Goal: Check status

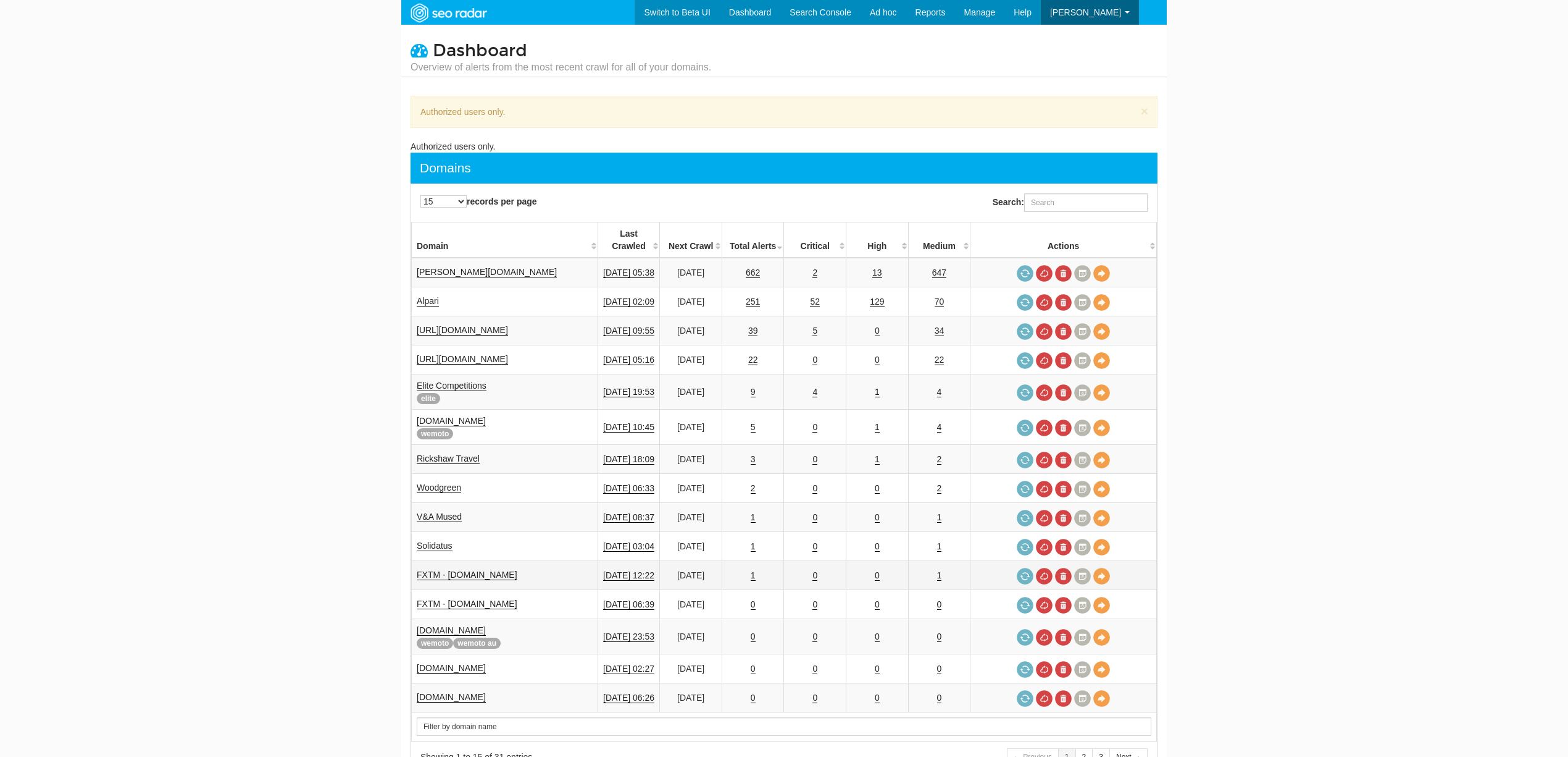
scroll to position [49, 0]
click at [435, 540] on link "Solidatus" at bounding box center [435, 545] width 36 height 10
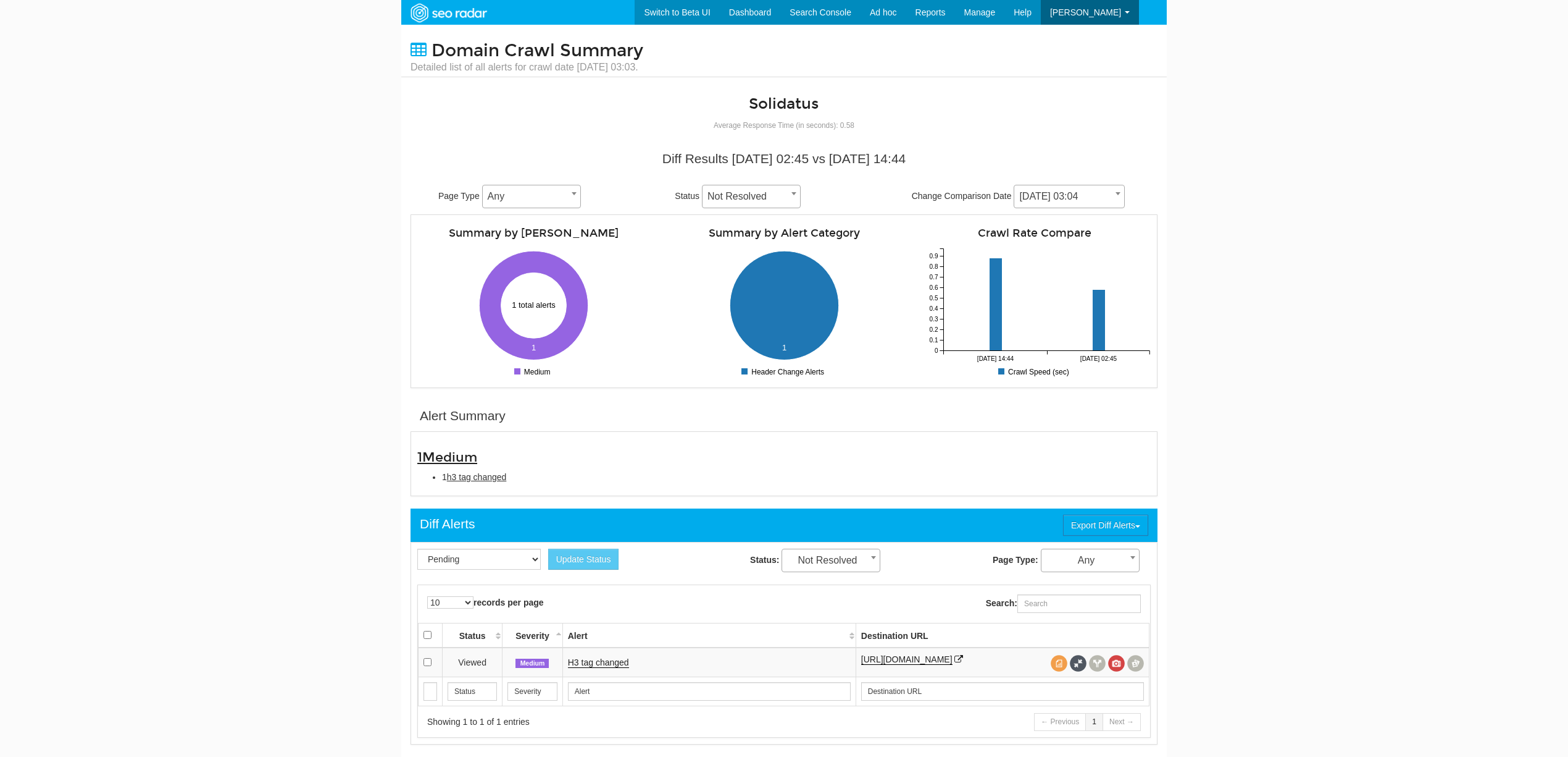
click at [482, 475] on span "h3 tag changed" at bounding box center [477, 476] width 60 height 10
type input "h3 tag changed"
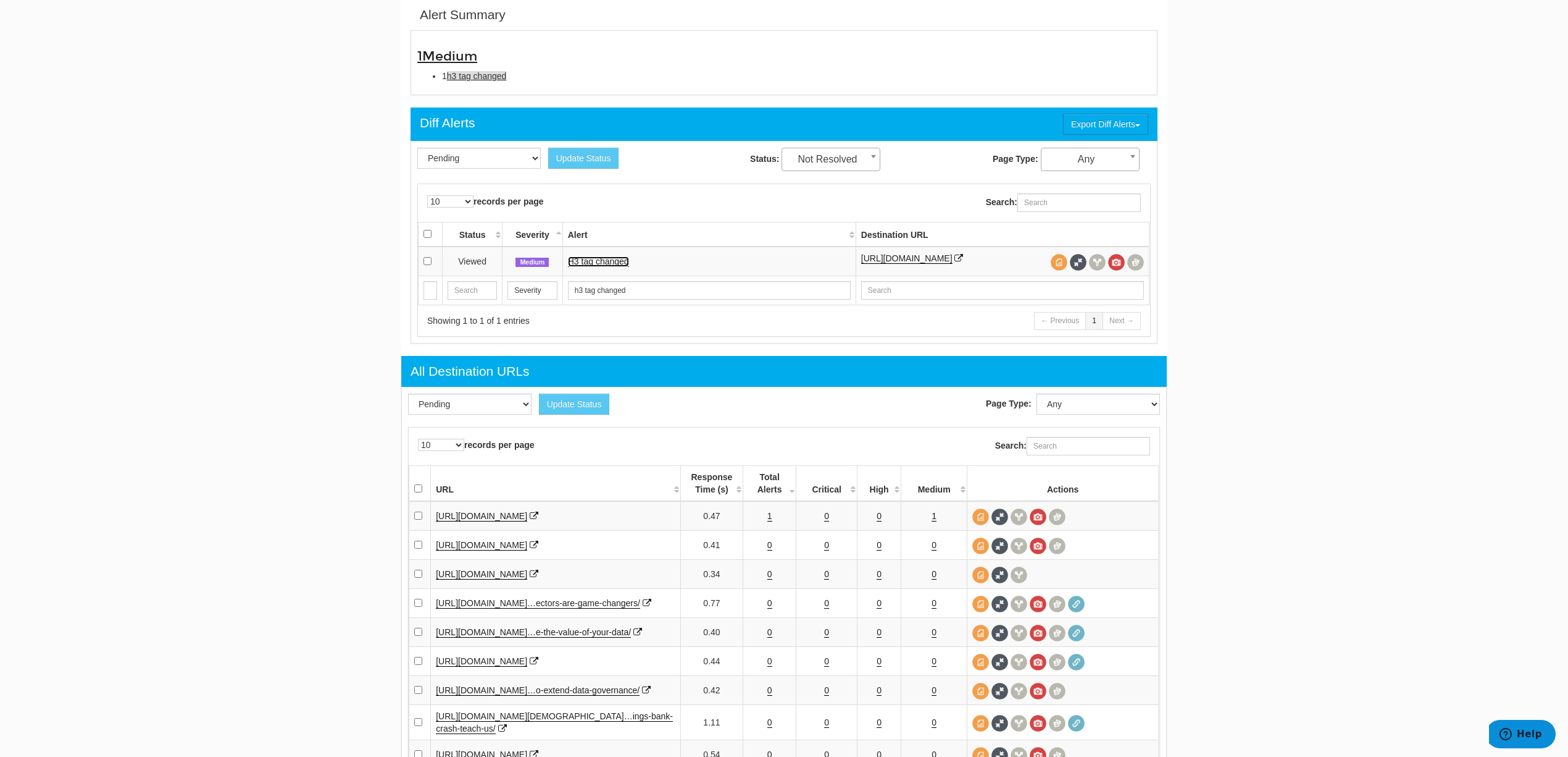
click at [610, 262] on link "H3 tag changed" at bounding box center [598, 262] width 61 height 10
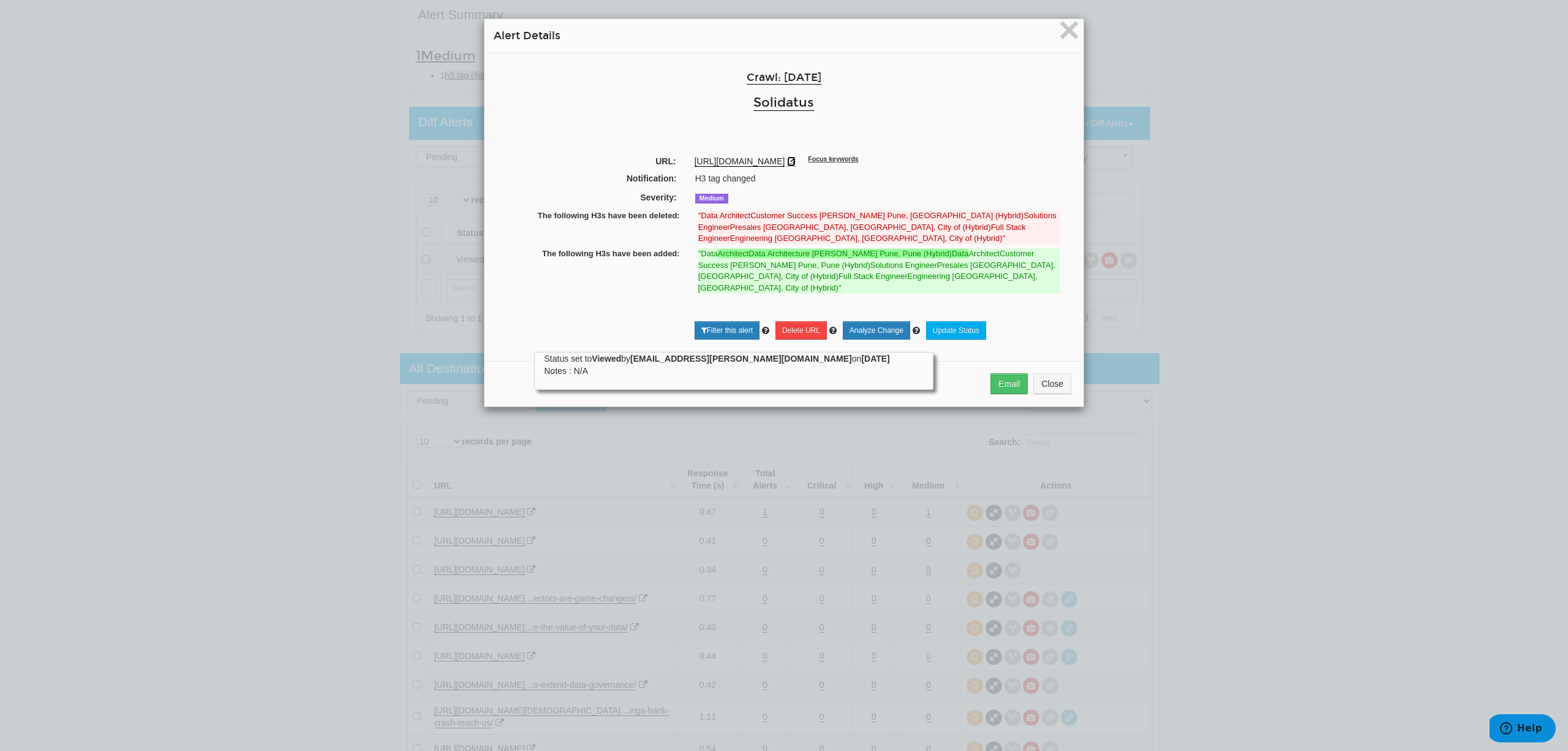
click at [796, 163] on icon at bounding box center [792, 162] width 9 height 9
drag, startPoint x: 696, startPoint y: 240, endPoint x: 803, endPoint y: 241, distance: 107.0
click at [803, 248] on ins ""Data ArchitectData Architecture [PERSON_NAME] Pune, Pune (Hybrid)Data Architec…" at bounding box center [879, 271] width 362 height 45
copy ins "Data ArchitectData Architecture"
